Goal: Task Accomplishment & Management: Manage account settings

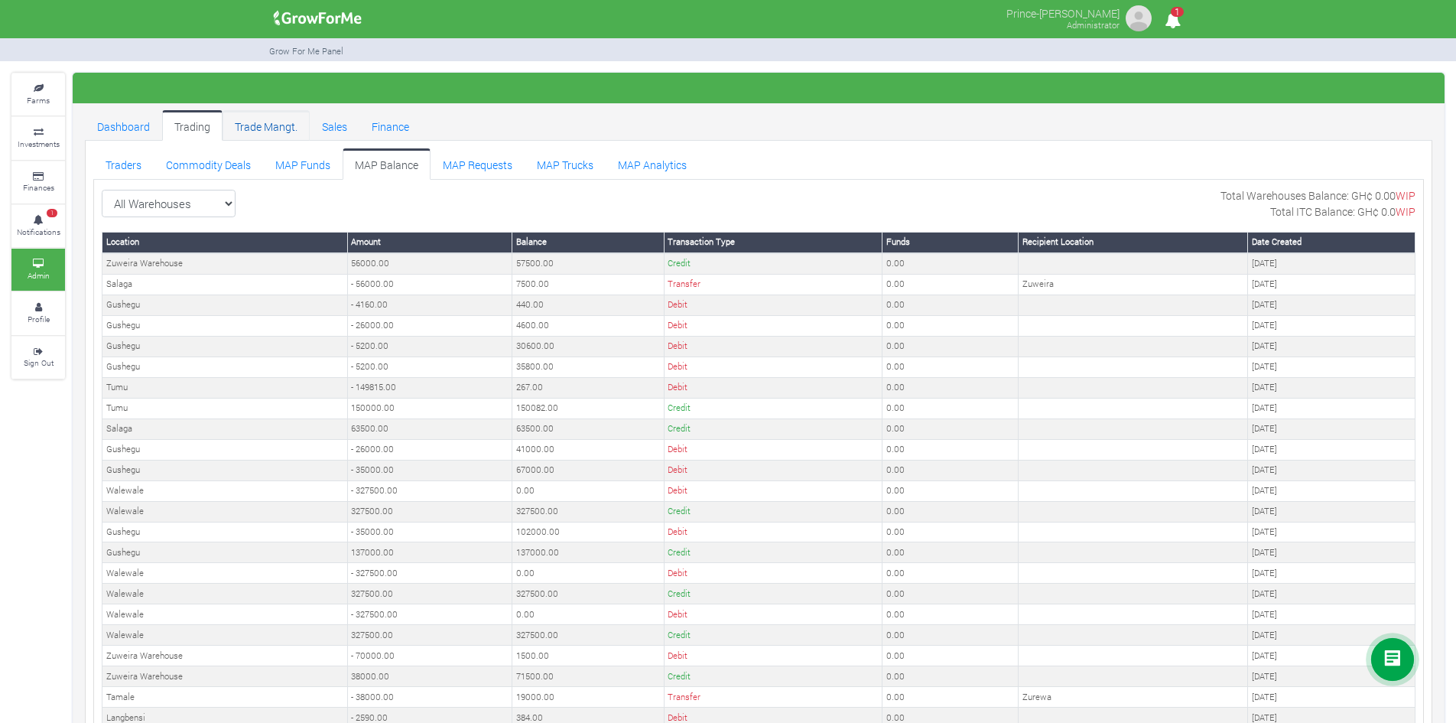
click at [266, 127] on link "Trade Mangt." at bounding box center [266, 125] width 87 height 31
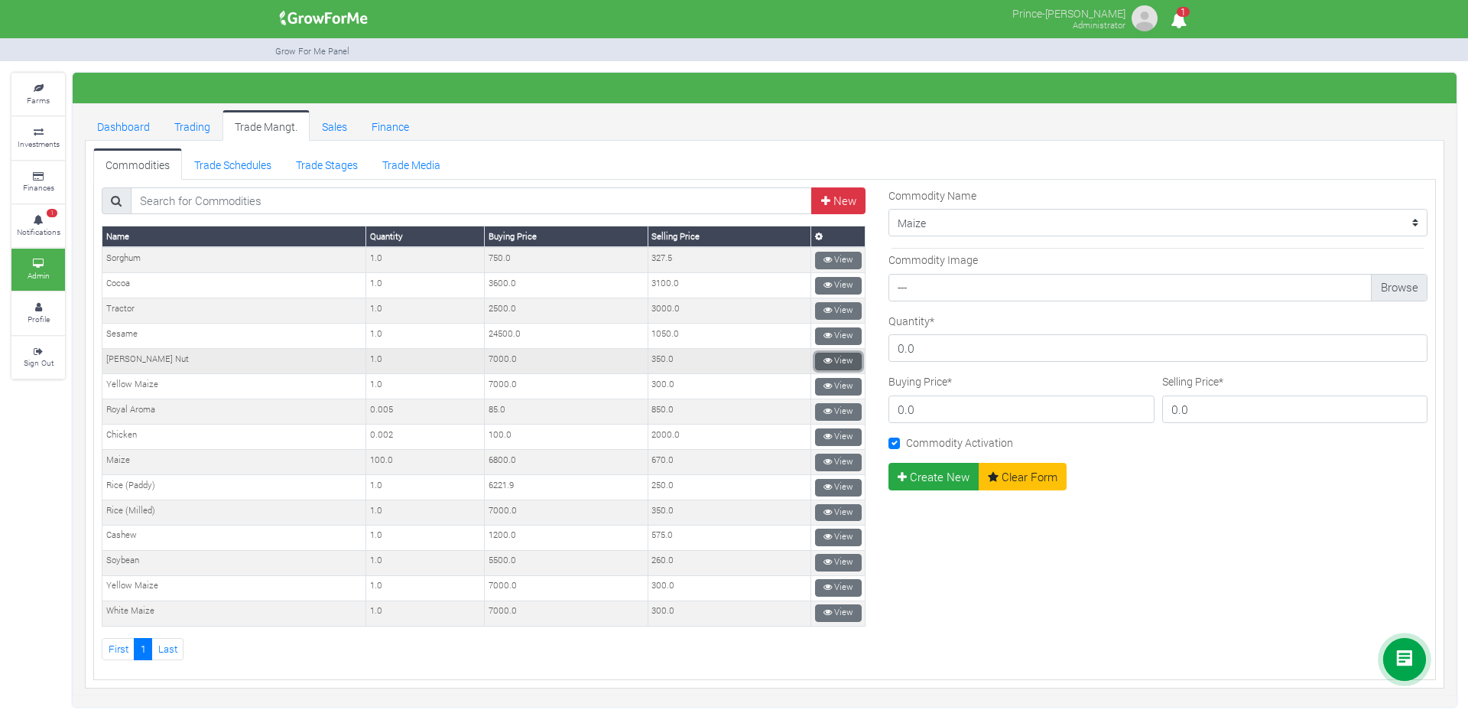
click at [828, 360] on link "View" at bounding box center [838, 362] width 47 height 18
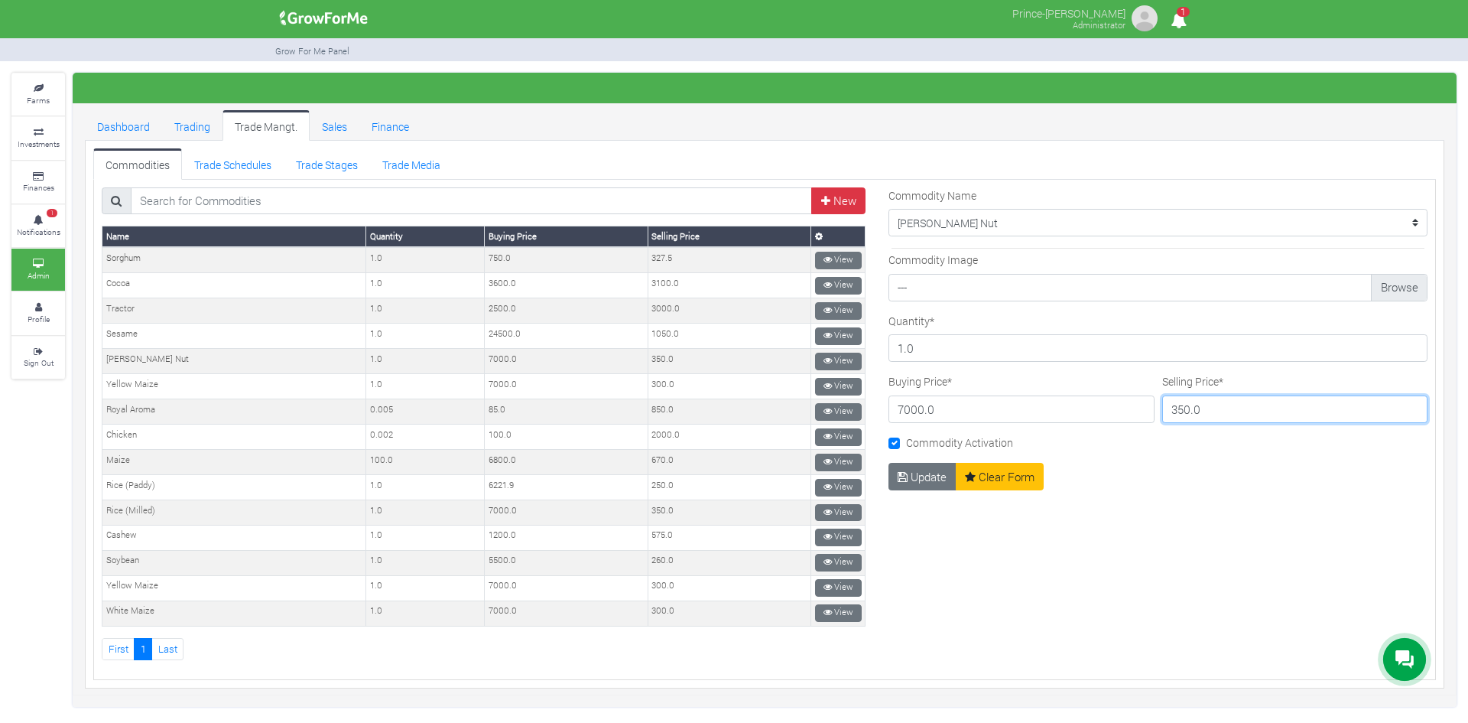
click at [1173, 408] on input "350.0" at bounding box center [1296, 409] width 266 height 28
type input "700.0"
click at [919, 473] on button "Update" at bounding box center [923, 477] width 68 height 28
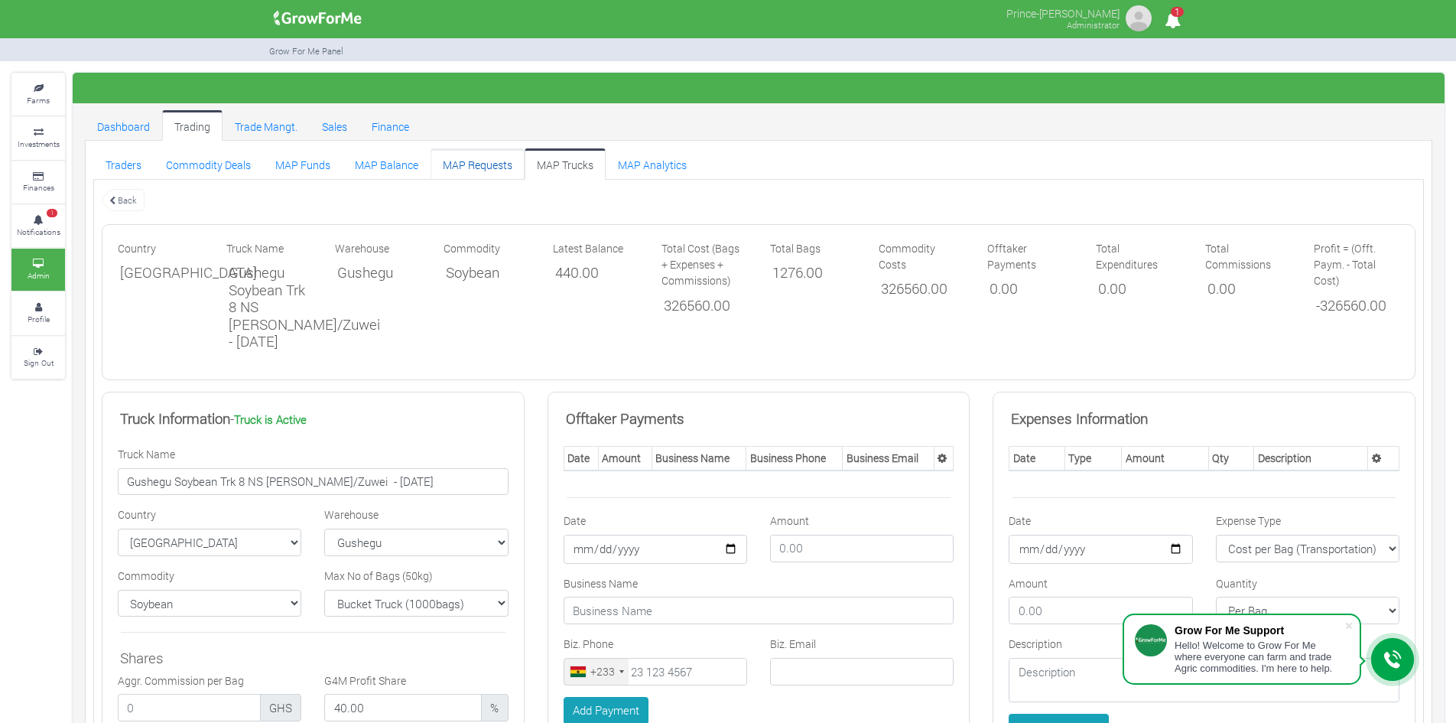
click at [487, 166] on link "MAP Requests" at bounding box center [478, 163] width 94 height 31
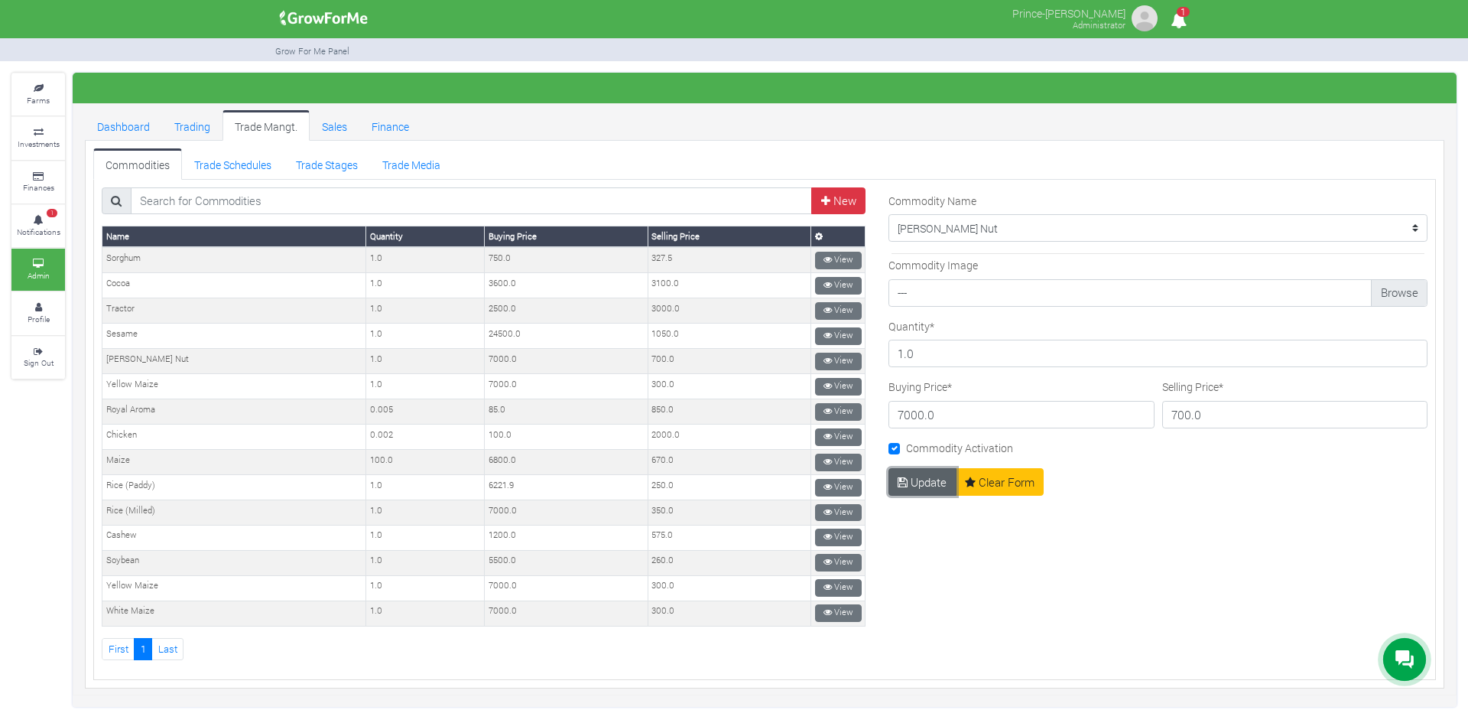
click at [912, 472] on button "Update" at bounding box center [923, 482] width 68 height 28
